Goal: Transaction & Acquisition: Purchase product/service

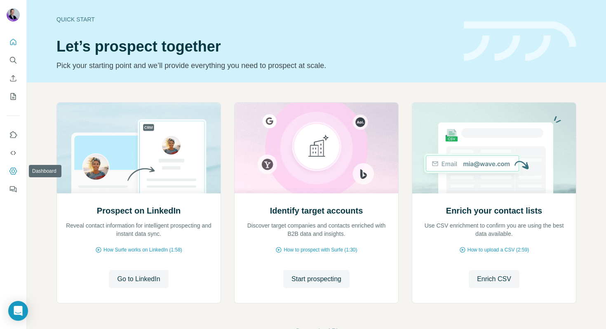
click at [18, 170] on button "Dashboard" at bounding box center [13, 171] width 13 height 15
click at [10, 43] on icon "Quick start" at bounding box center [13, 42] width 8 height 8
click at [12, 173] on icon "Dashboard" at bounding box center [13, 171] width 8 height 8
click at [16, 61] on icon "Search" at bounding box center [13, 60] width 8 height 8
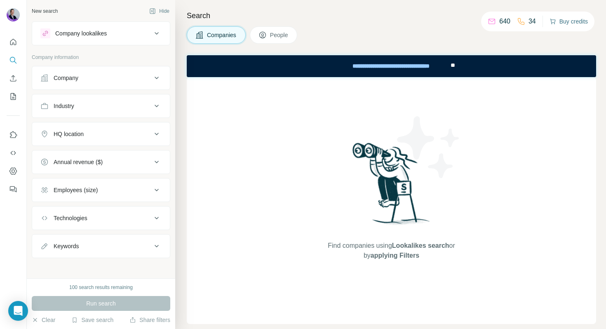
click at [574, 19] on button "Buy credits" at bounding box center [568, 22] width 38 height 12
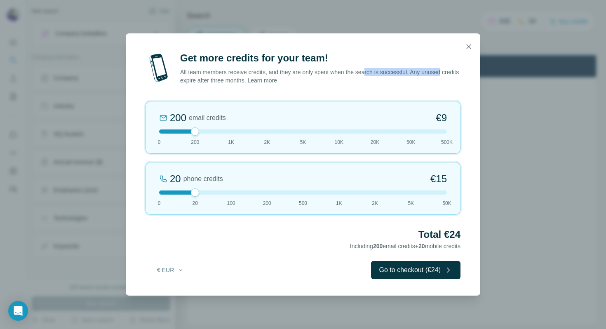
drag, startPoint x: 375, startPoint y: 72, endPoint x: 462, endPoint y: 73, distance: 86.9
click at [462, 73] on div "Get more credits for your team! All team members receive credits, and they are …" at bounding box center [303, 173] width 354 height 244
click at [337, 76] on p "All team members receive credits, and they are only spent when the search is su…" at bounding box center [320, 76] width 280 height 16
click at [277, 79] on link "Learn more" at bounding box center [262, 80] width 30 height 7
click at [469, 45] on icon "button" at bounding box center [468, 46] width 5 height 5
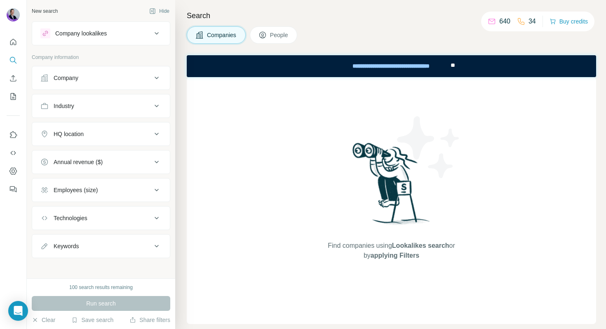
click at [517, 22] on icon at bounding box center [521, 21] width 8 height 8
click at [574, 22] on button "Buy credits" at bounding box center [568, 22] width 38 height 12
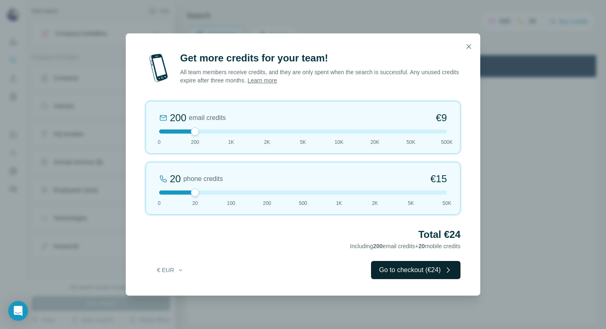
click at [381, 267] on button "Go to checkout (€24)" at bounding box center [415, 270] width 89 height 18
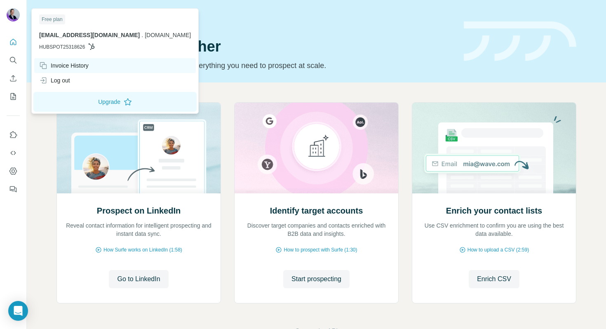
click at [80, 66] on div "Invoice History" at bounding box center [63, 65] width 49 height 8
